Goal: Task Accomplishment & Management: Manage account settings

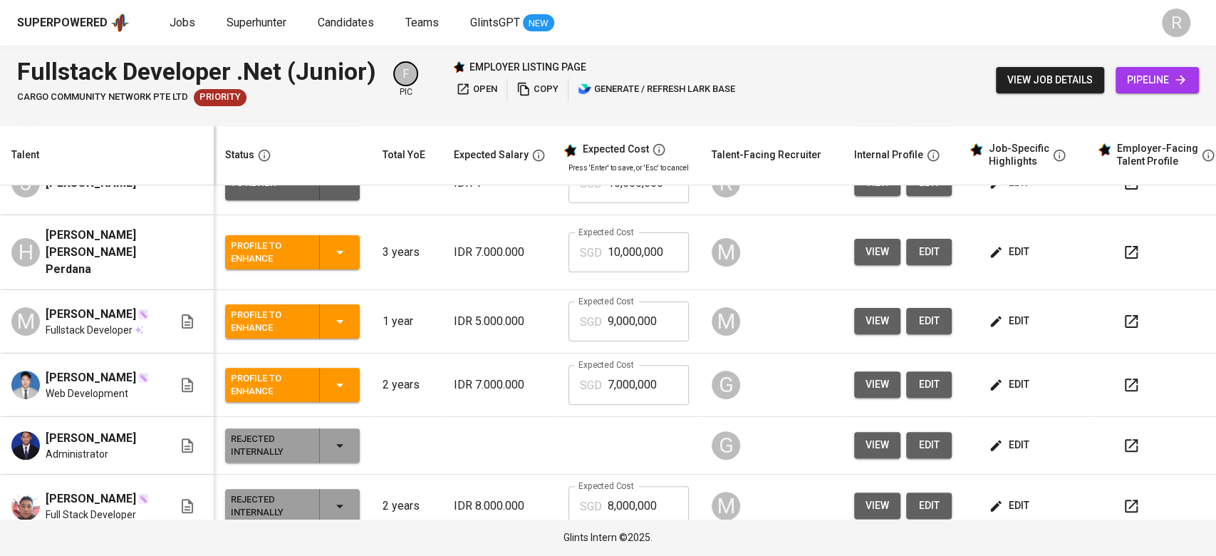
scroll to position [234, 0]
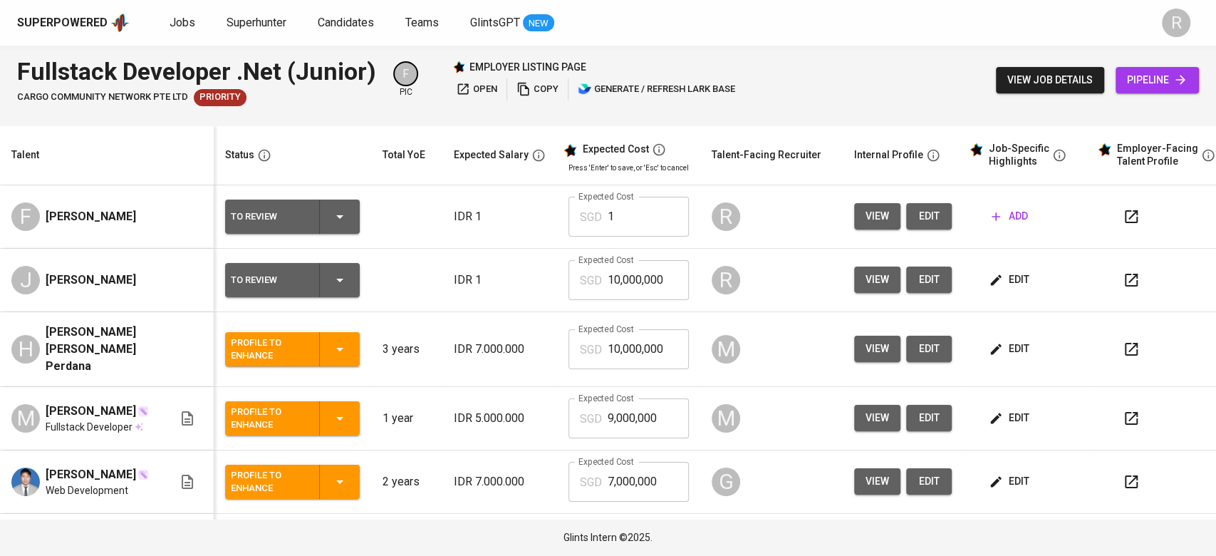
scroll to position [0, 5]
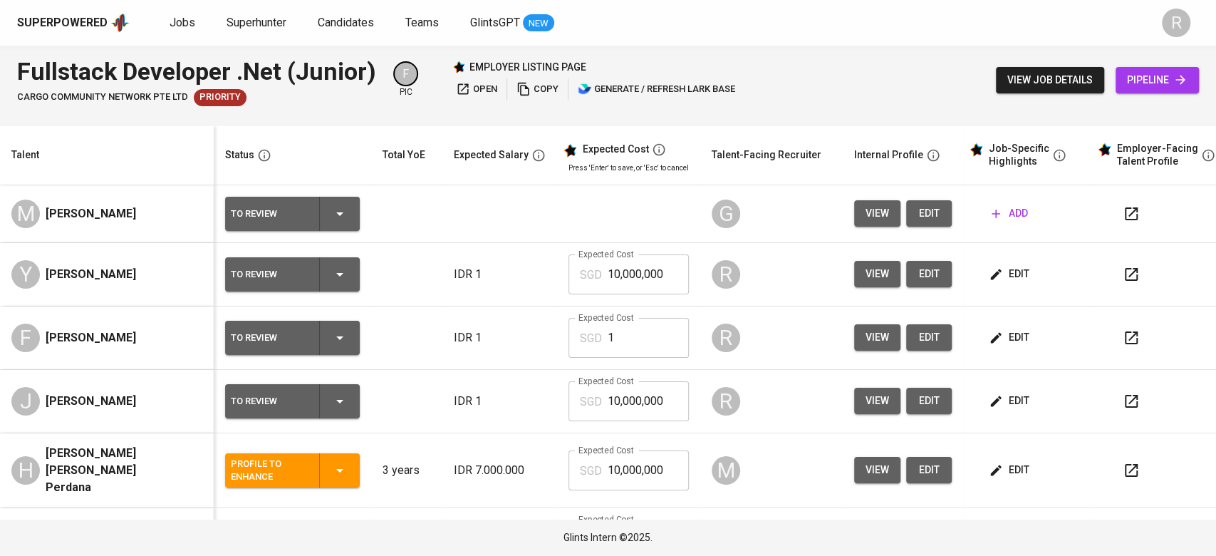
scroll to position [20, 0]
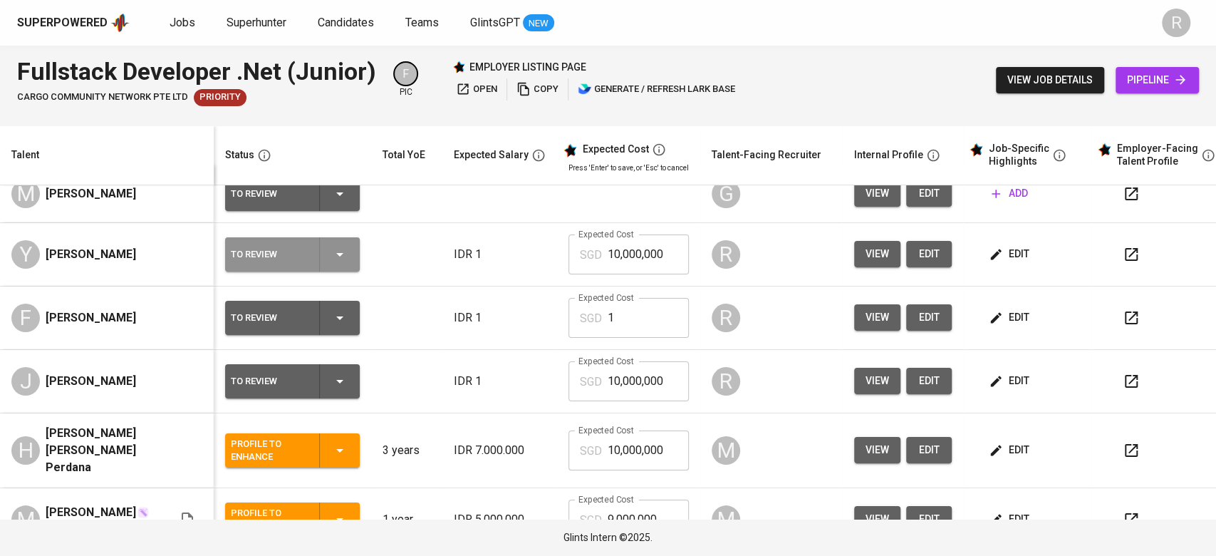
click at [348, 242] on div "To Review" at bounding box center [292, 254] width 123 height 34
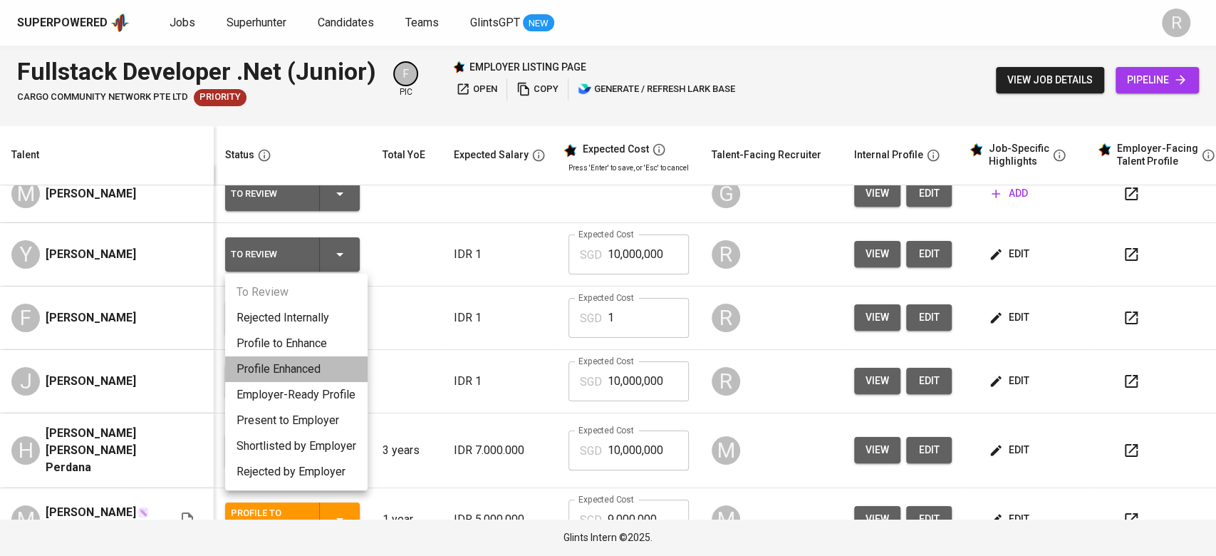
click at [304, 365] on li "Profile Enhanced" at bounding box center [296, 369] width 142 height 26
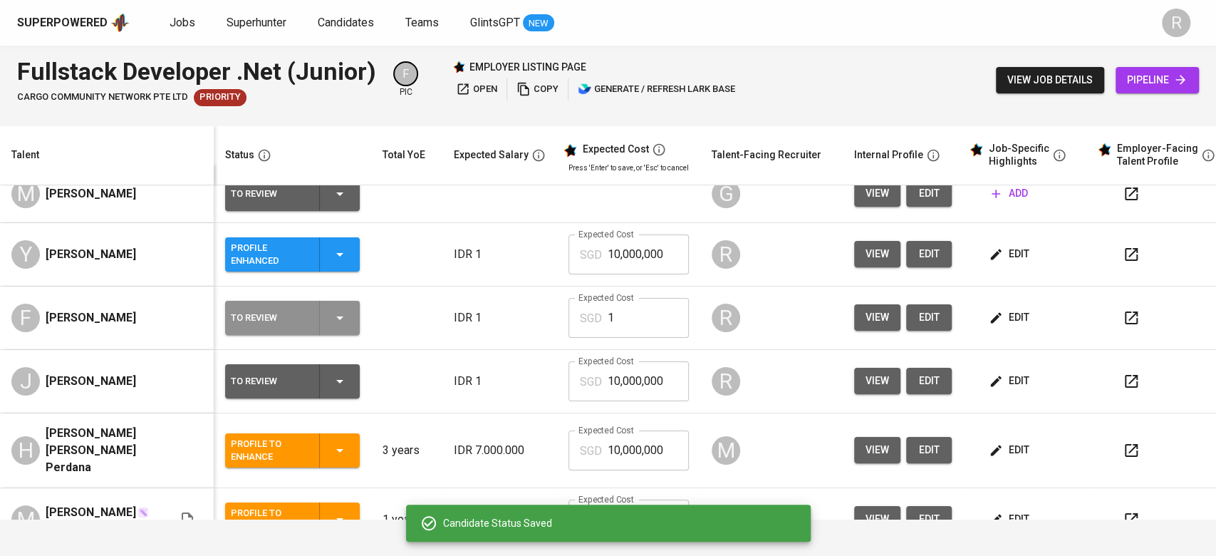
click at [338, 313] on icon "button" at bounding box center [339, 317] width 17 height 17
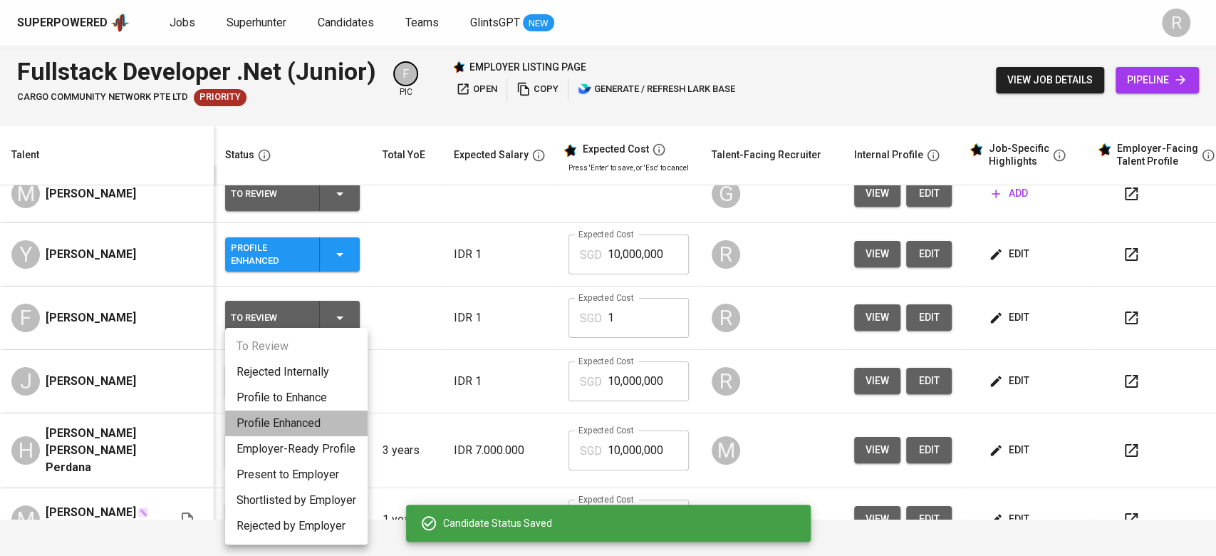
click at [287, 425] on li "Profile Enhanced" at bounding box center [296, 423] width 142 height 26
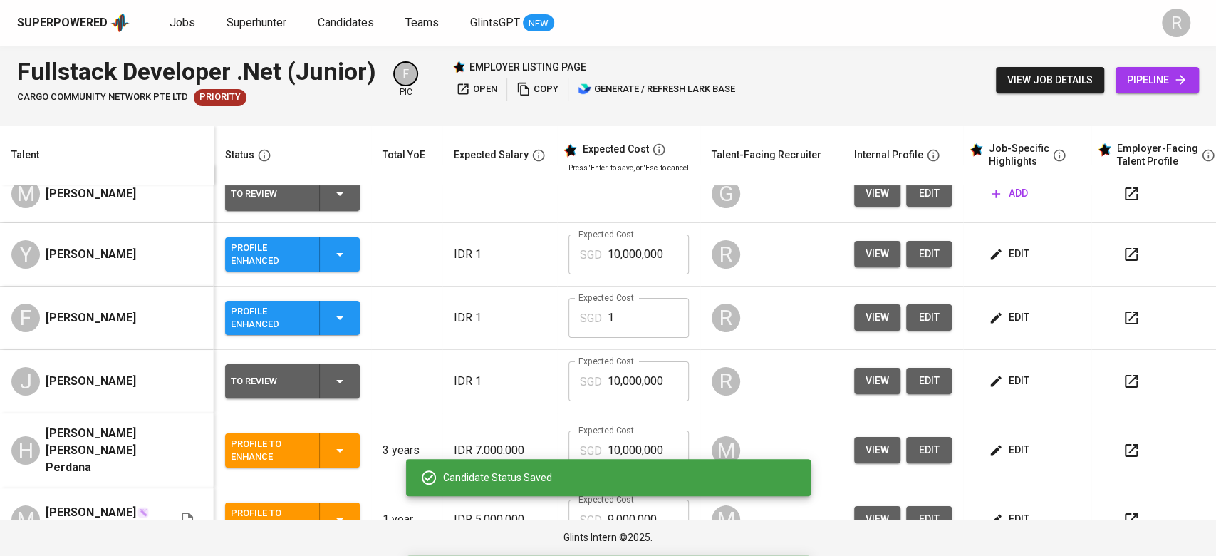
click at [342, 362] on td "To Review" at bounding box center [292, 381] width 157 height 63
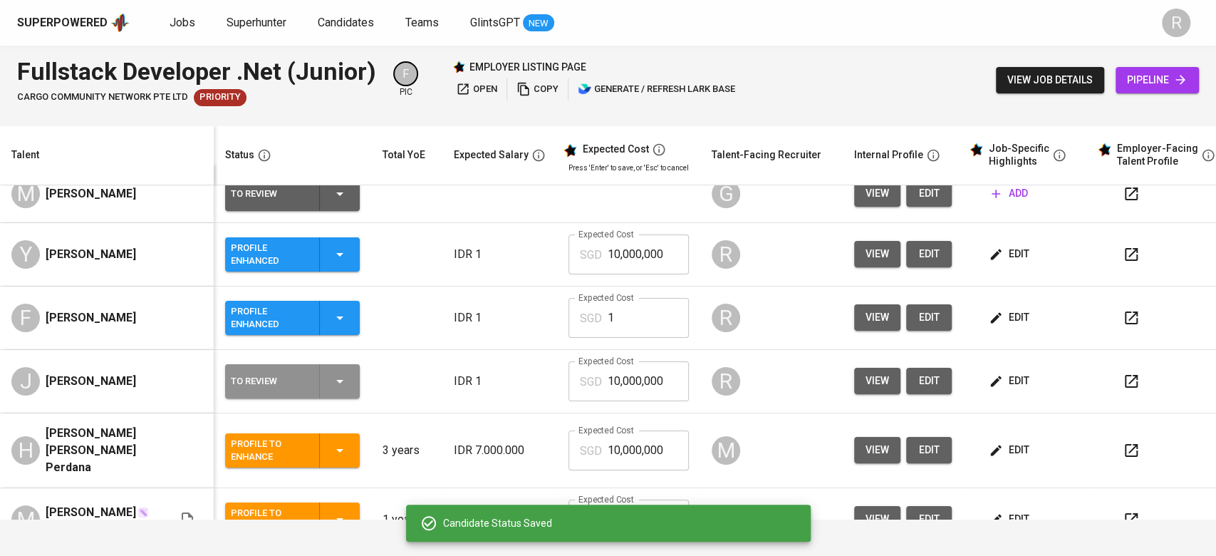
click at [342, 365] on div "To Review" at bounding box center [292, 381] width 123 height 34
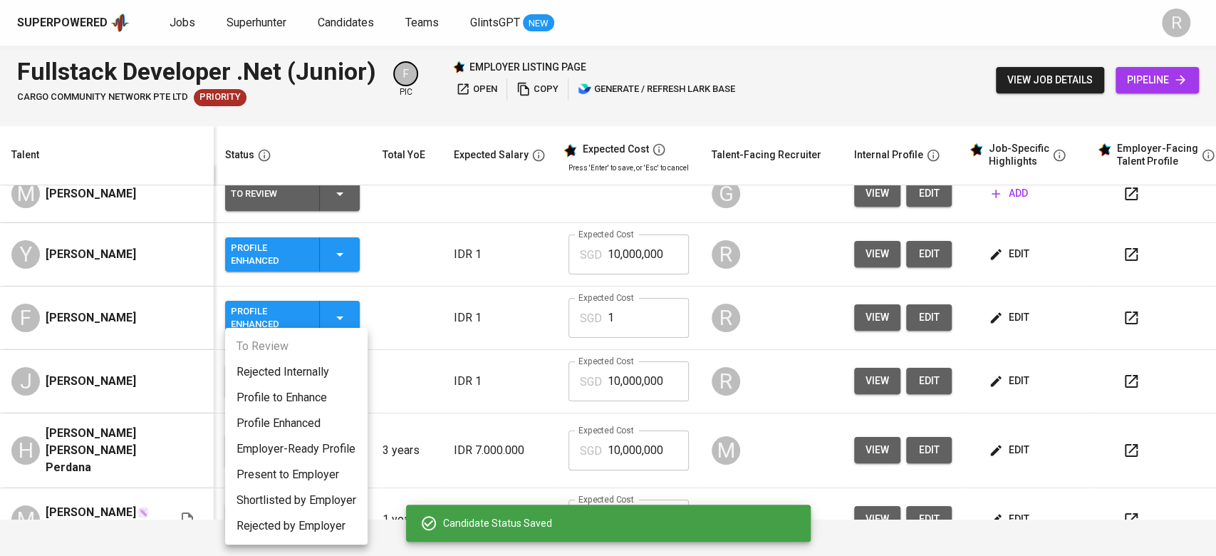
click at [320, 412] on li "Profile Enhanced" at bounding box center [296, 423] width 142 height 26
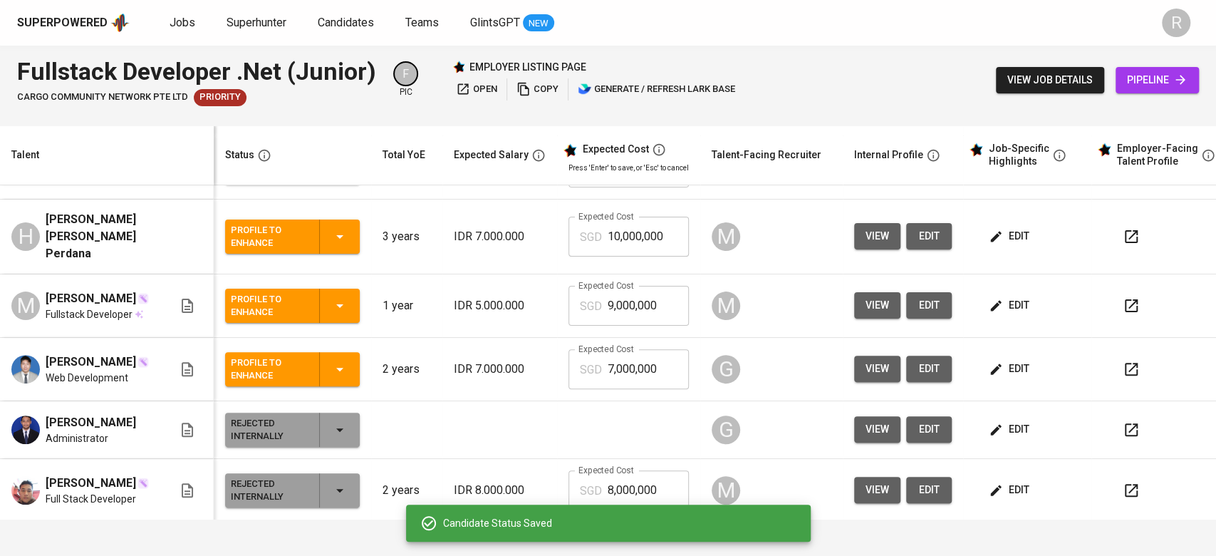
scroll to position [0, 0]
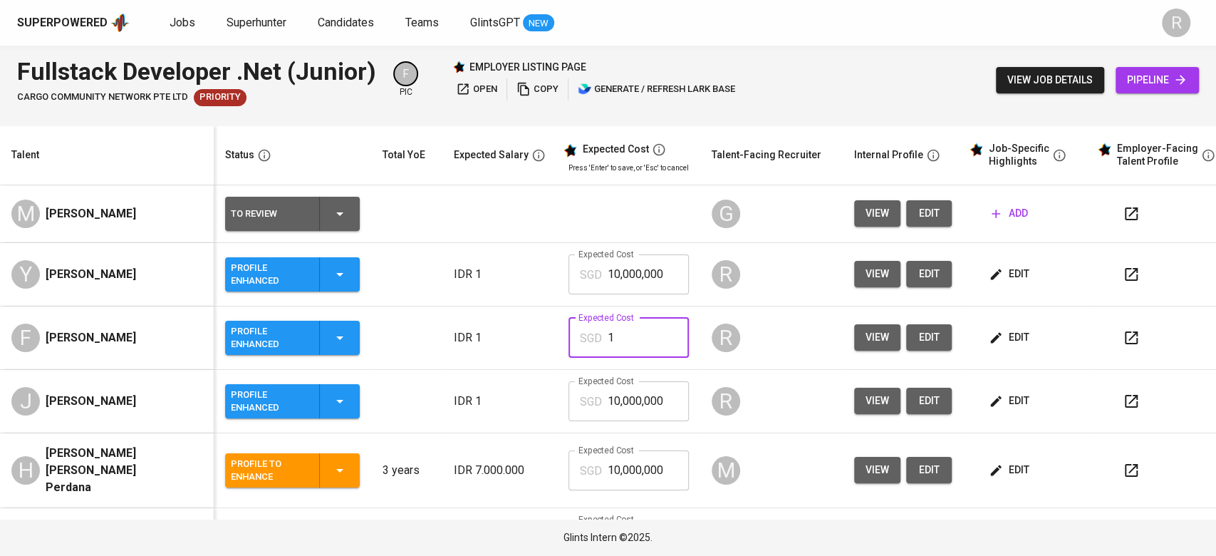
click at [640, 337] on input "1" at bounding box center [648, 338] width 81 height 40
type input "8,000,000"
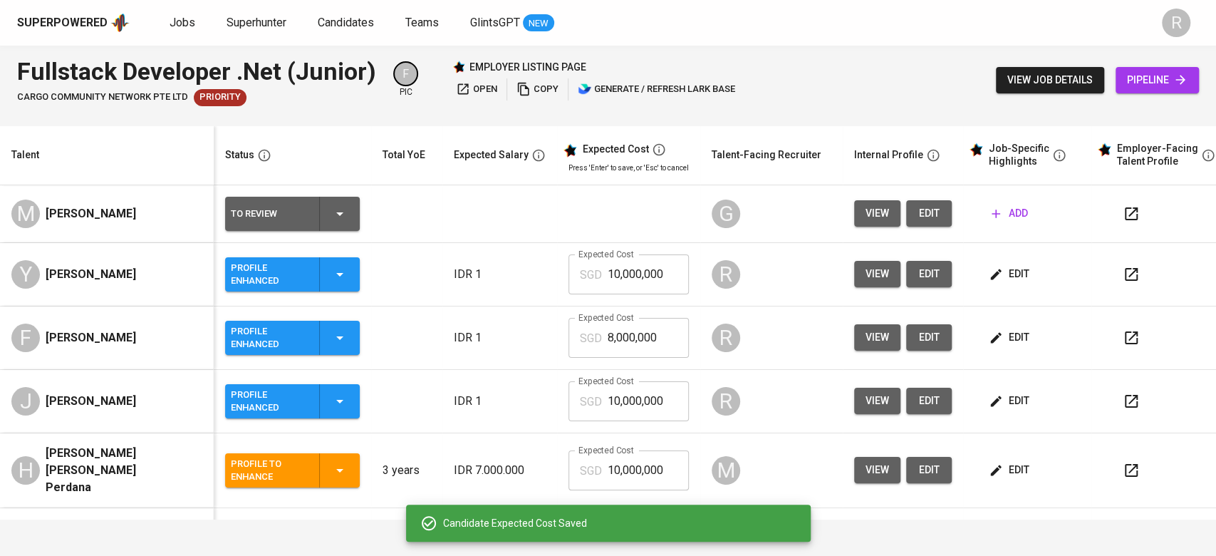
click at [1130, 339] on icon "button" at bounding box center [1131, 337] width 17 height 17
